Goal: Information Seeking & Learning: Learn about a topic

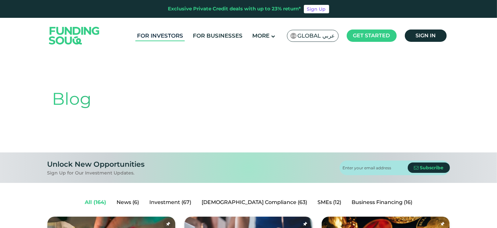
click at [174, 35] on link "For Investors" at bounding box center [159, 36] width 49 height 11
